Goal: Transaction & Acquisition: Purchase product/service

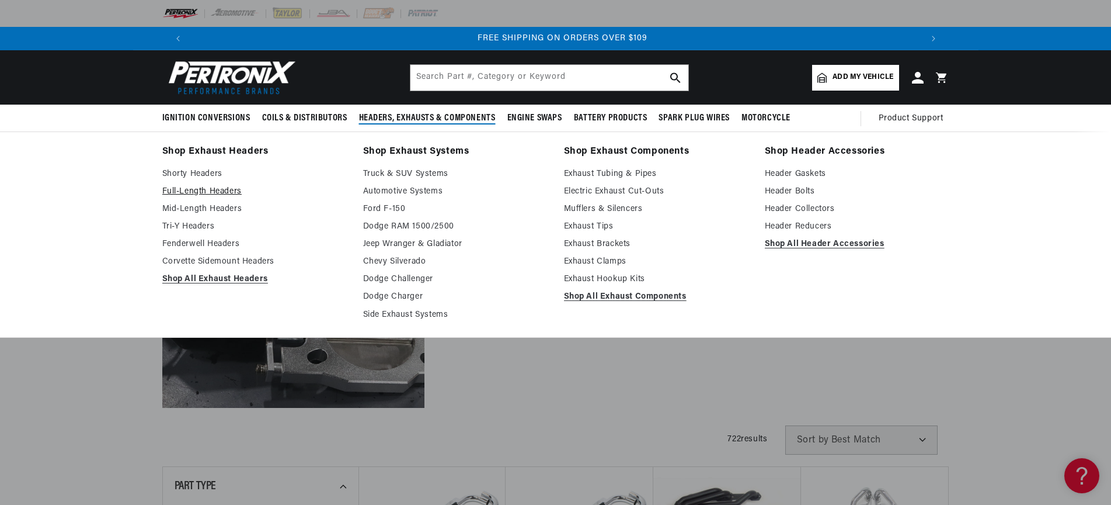
scroll to position [0, 1459]
click at [203, 192] on link "Full-Length Headers" at bounding box center [254, 192] width 185 height 14
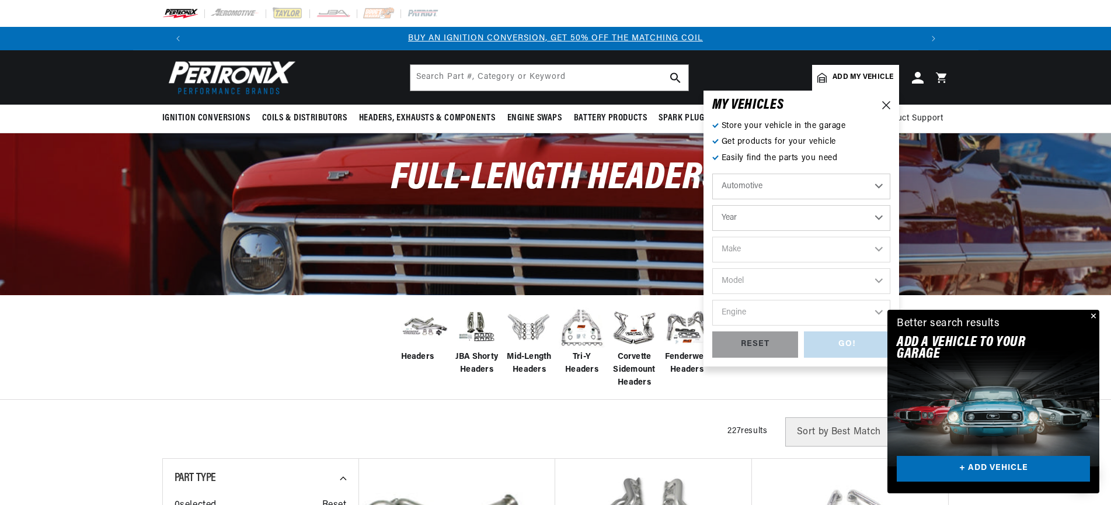
click at [713, 205] on select "Year 2022 2021 2020 2019 2018 2017 2016 2015 2014 2013 2012 2011 2010 2009 2008…" at bounding box center [802, 218] width 178 height 26
select select "1994"
click option "1994" at bounding box center [0, 0] width 0 height 0
select select "1994"
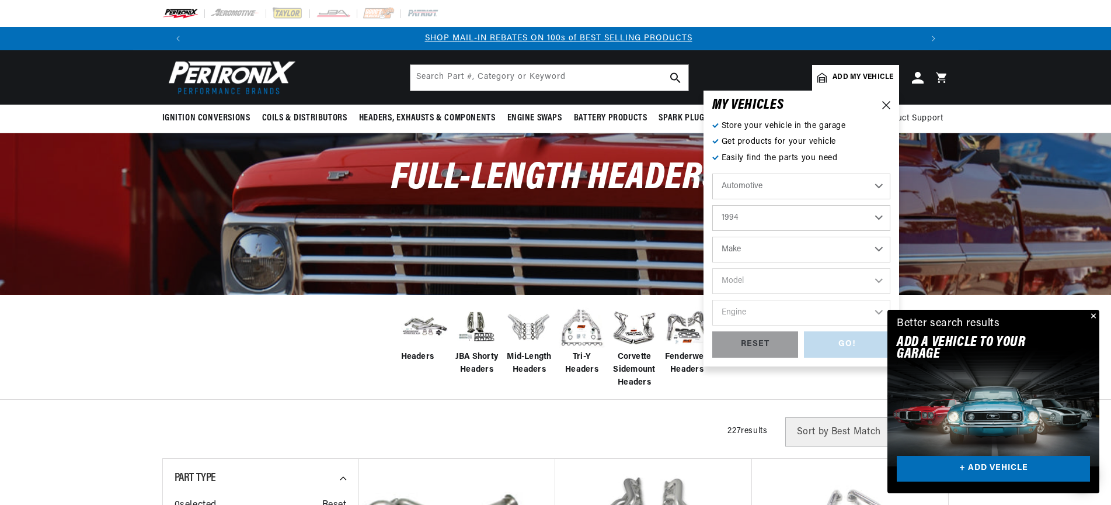
click at [713, 237] on select "Make Buick Cadillac Chevrolet Chrysler Dodge Ford GMC Hyundai Isuzu Jeep Lincol…" at bounding box center [802, 250] width 178 height 26
select select "Chevrolet"
click option "Chevrolet" at bounding box center [0, 0] width 0 height 0
select select "Chevrolet"
click at [713, 268] on select "Model Astro Beretta Blazer C1500 C1500 Suburban C2500 C2500 Suburban C3500 C350…" at bounding box center [802, 281] width 178 height 26
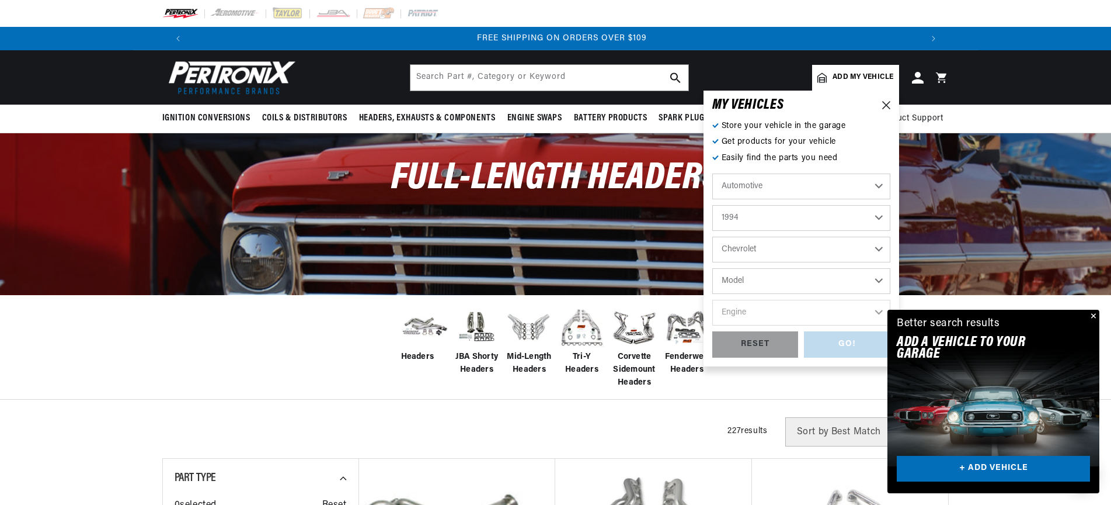
scroll to position [0, 1459]
select select "C2500"
click option "C2500" at bounding box center [0, 0] width 0 height 0
select select "C2500"
click at [713, 300] on select "Engine 4.3L 5.0L 5.7L 7.4L" at bounding box center [802, 313] width 178 height 26
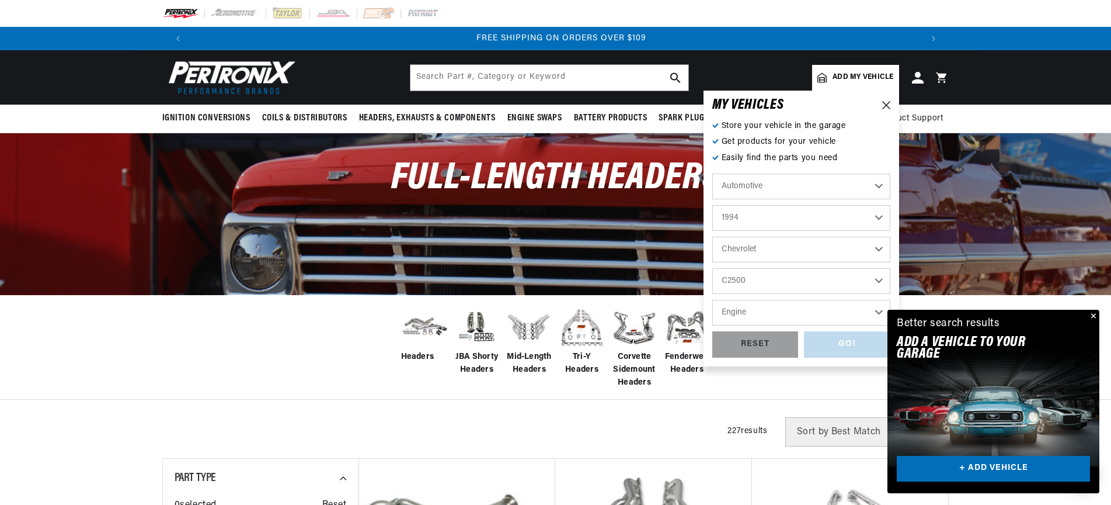
select select "7.4L"
click option "7.4L" at bounding box center [0, 0] width 0 height 0
select select "7.4L"
click at [852, 348] on div "GO!" at bounding box center [847, 344] width 86 height 26
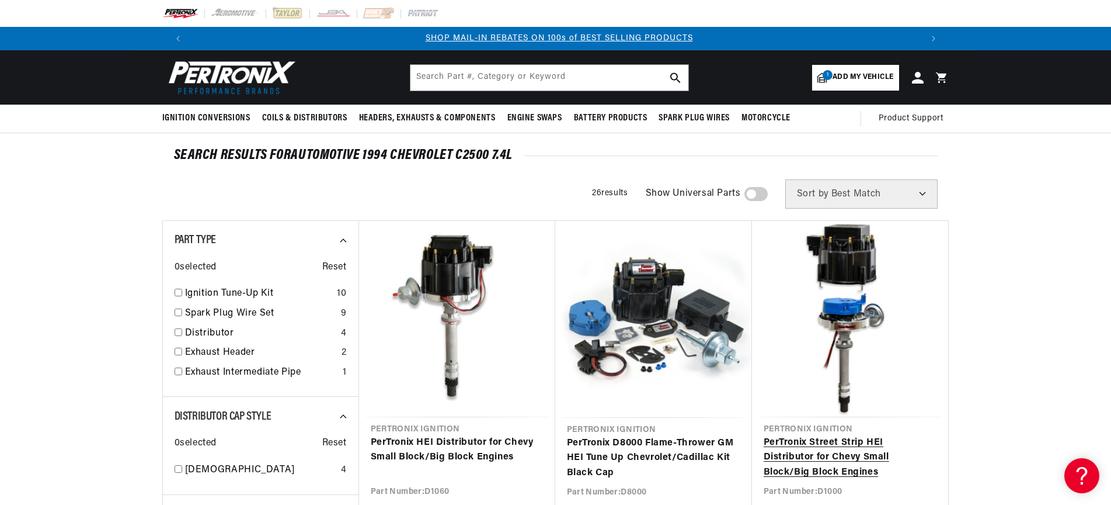
scroll to position [0, 730]
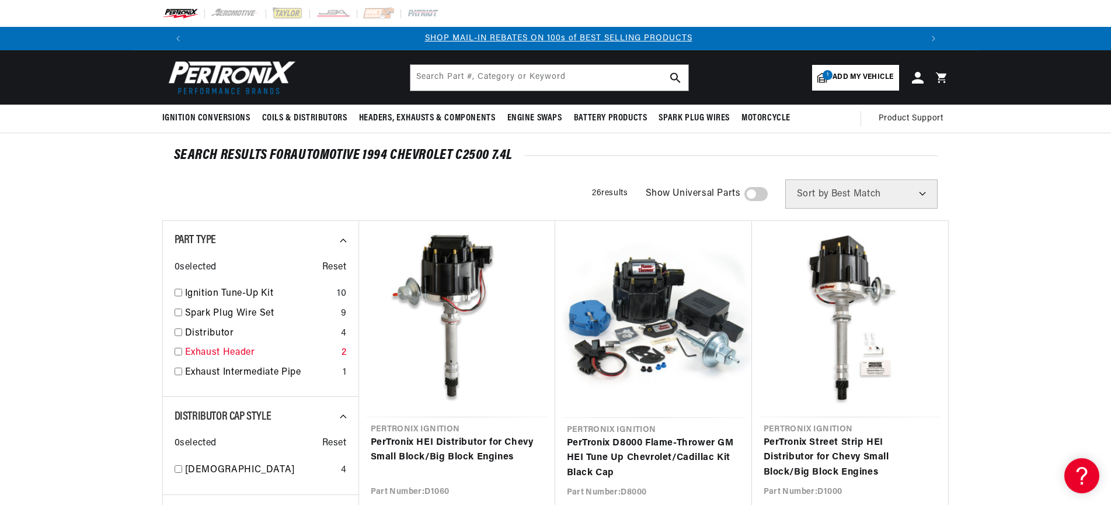
click at [179, 352] on input "checkbox" at bounding box center [179, 352] width 8 height 8
checkbox input "true"
